Goal: Information Seeking & Learning: Check status

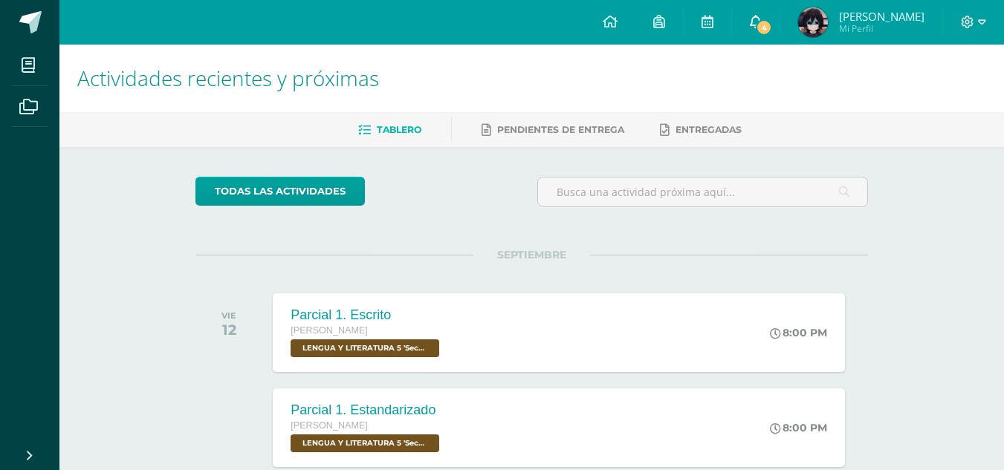
click at [762, 14] on span at bounding box center [756, 22] width 12 height 16
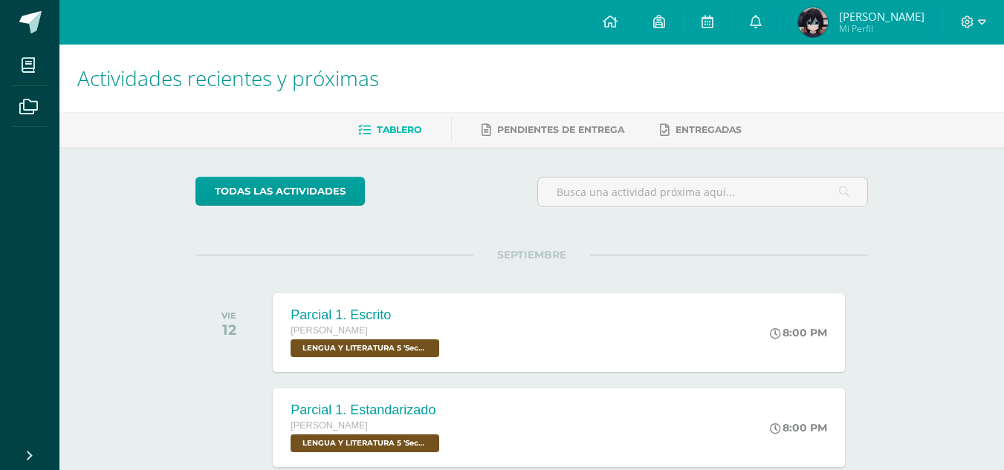
click at [823, 22] on img at bounding box center [813, 22] width 30 height 30
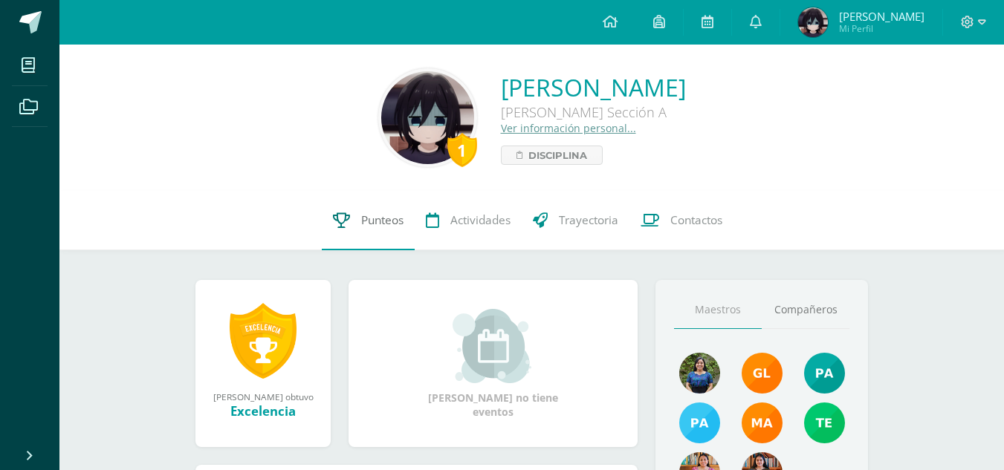
click at [361, 223] on span "Punteos" at bounding box center [382, 221] width 42 height 16
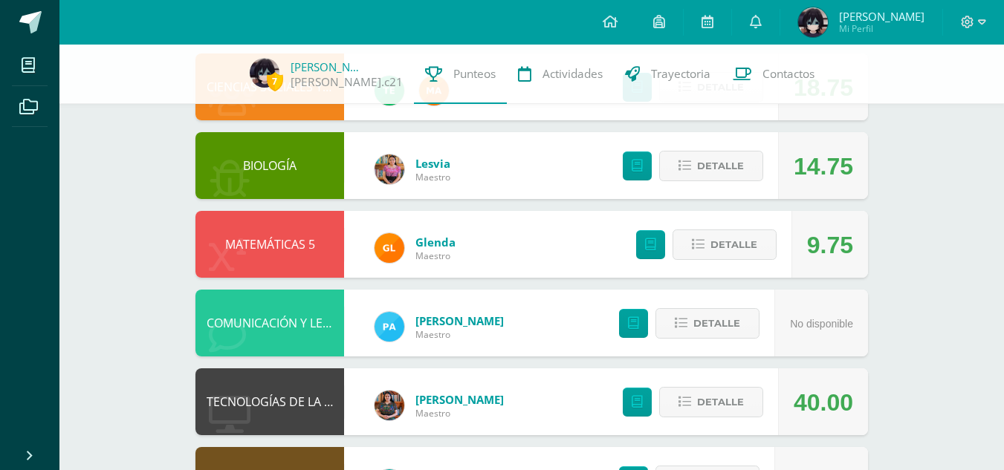
scroll to position [339, 0]
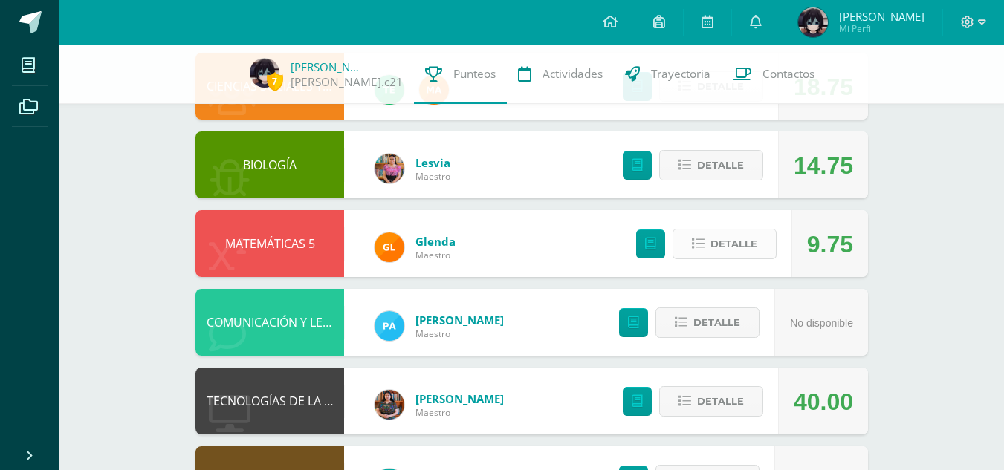
click at [759, 249] on button "Detalle" at bounding box center [724, 244] width 104 height 30
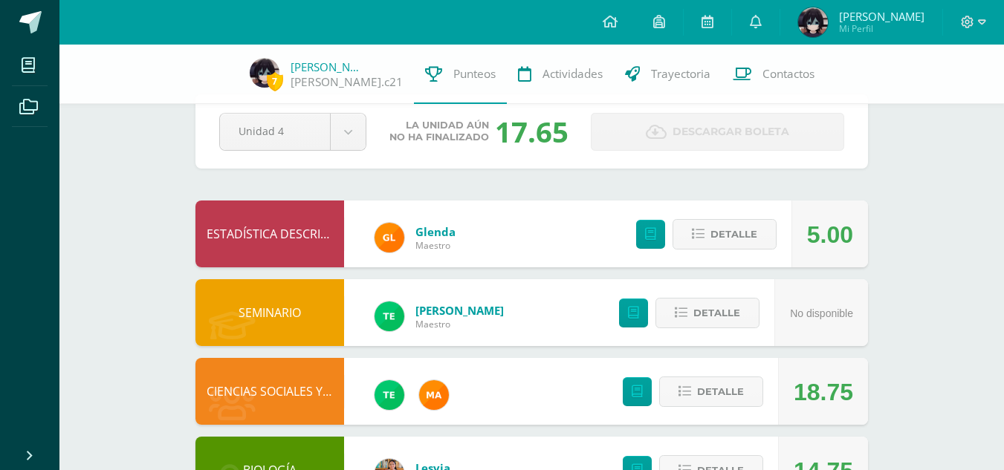
scroll to position [0, 0]
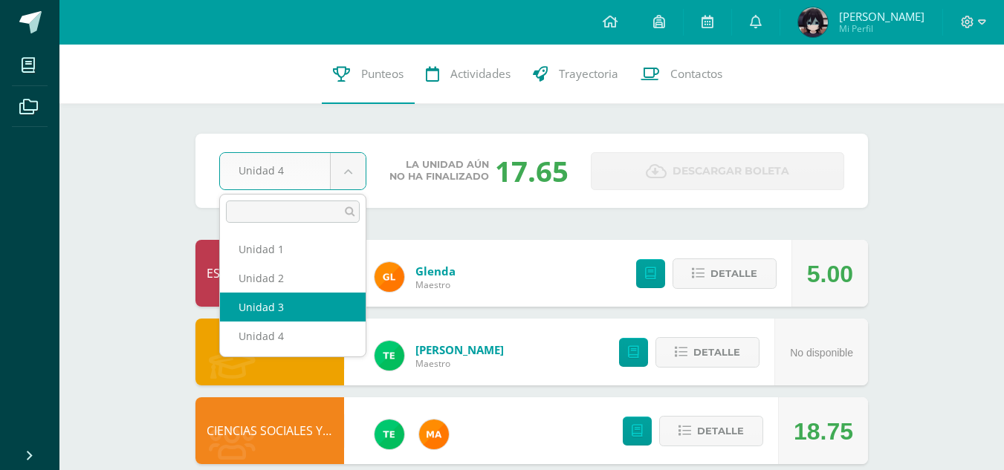
select select "Unidad 3"
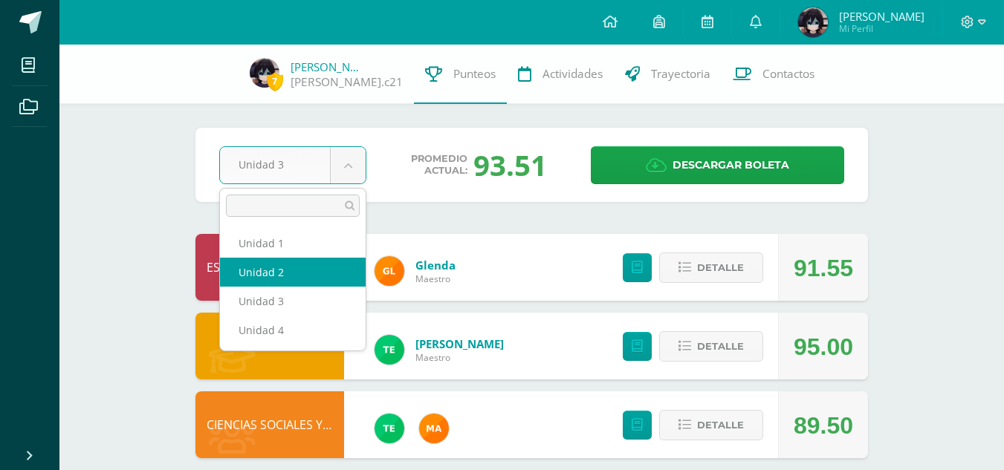
select select "Unidad 2"
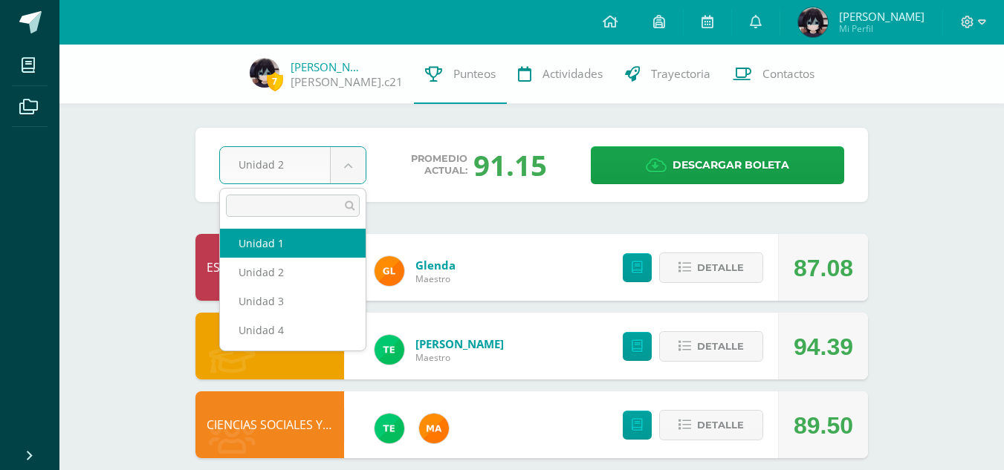
select select "Unidad 1"
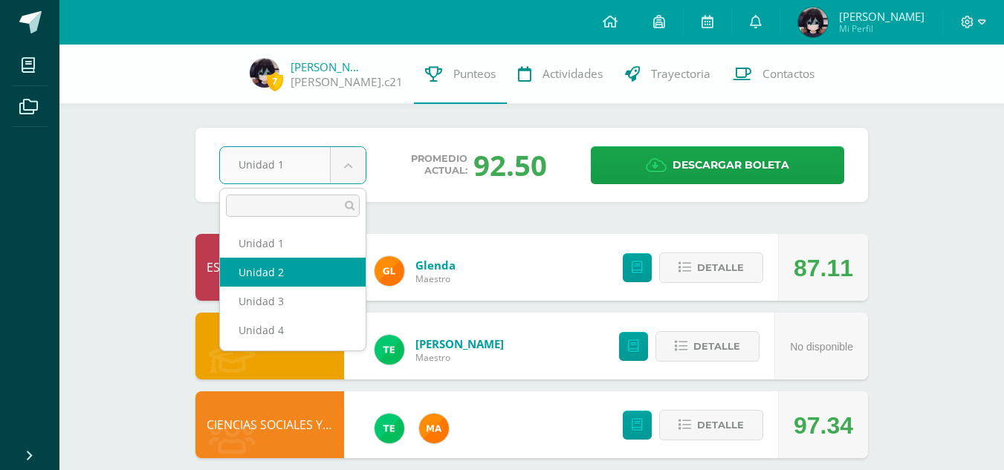
select select "Unidad 2"
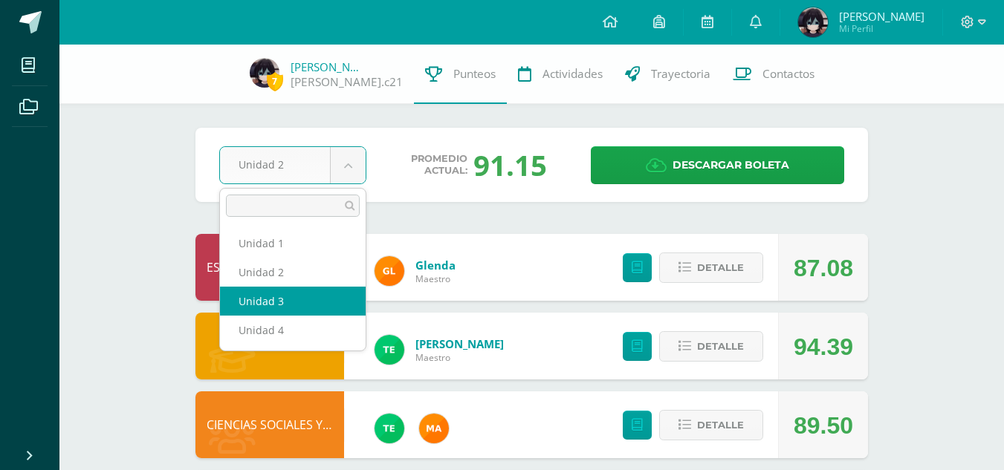
select select "Unidad 3"
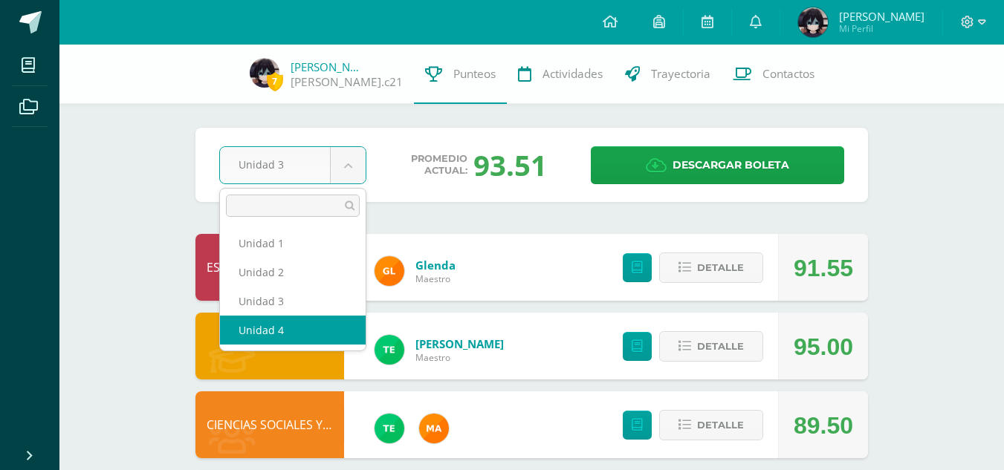
select select "Unidad 4"
